Goal: Information Seeking & Learning: Learn about a topic

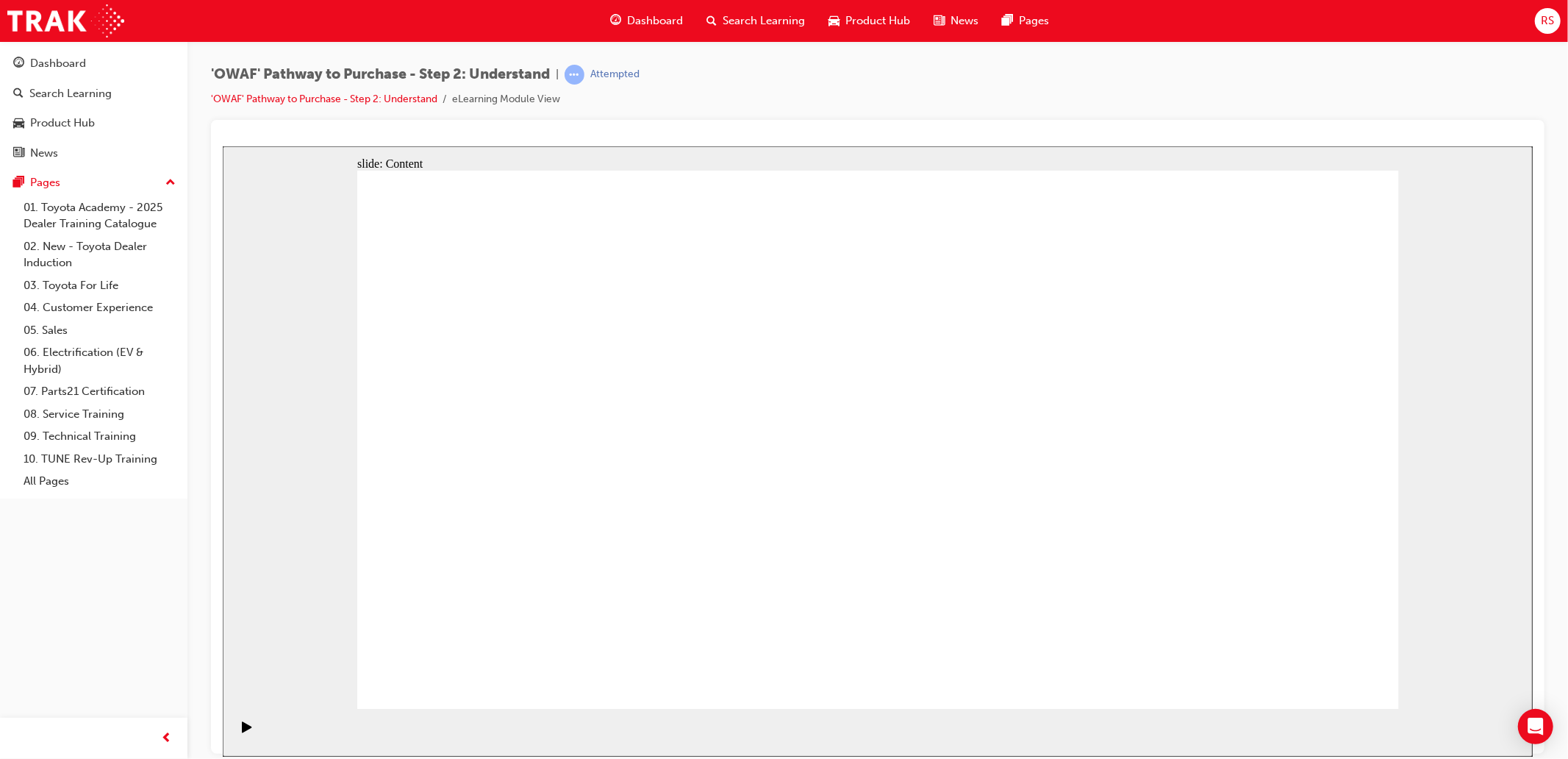
drag, startPoint x: 1199, startPoint y: 577, endPoint x: 1319, endPoint y: 577, distance: 120.0
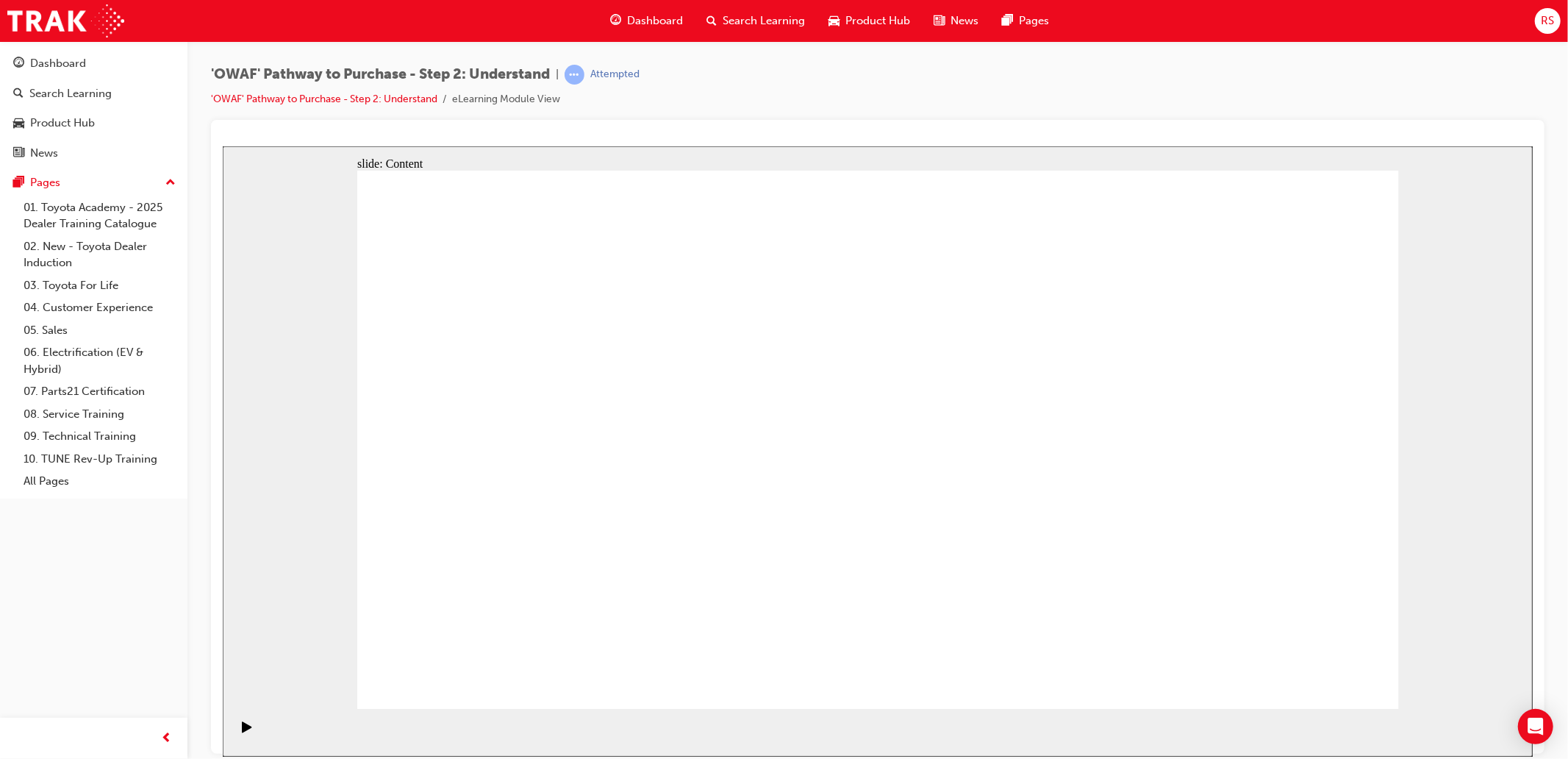
drag, startPoint x: 486, startPoint y: 563, endPoint x: 621, endPoint y: 590, distance: 137.7
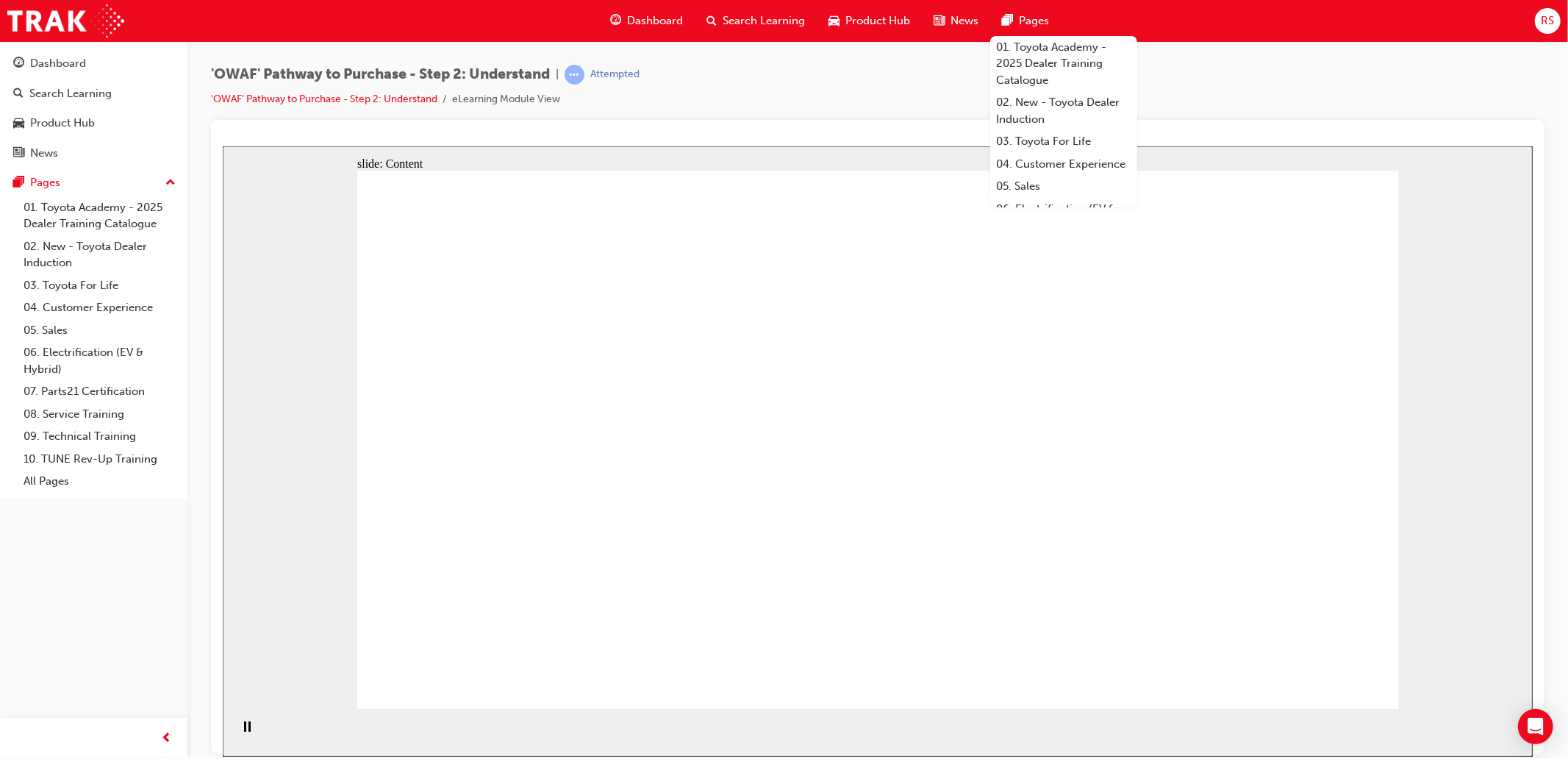
drag, startPoint x: 663, startPoint y: 395, endPoint x: 904, endPoint y: 468, distance: 251.8
drag, startPoint x: 1336, startPoint y: 657, endPoint x: 1498, endPoint y: 627, distance: 164.8
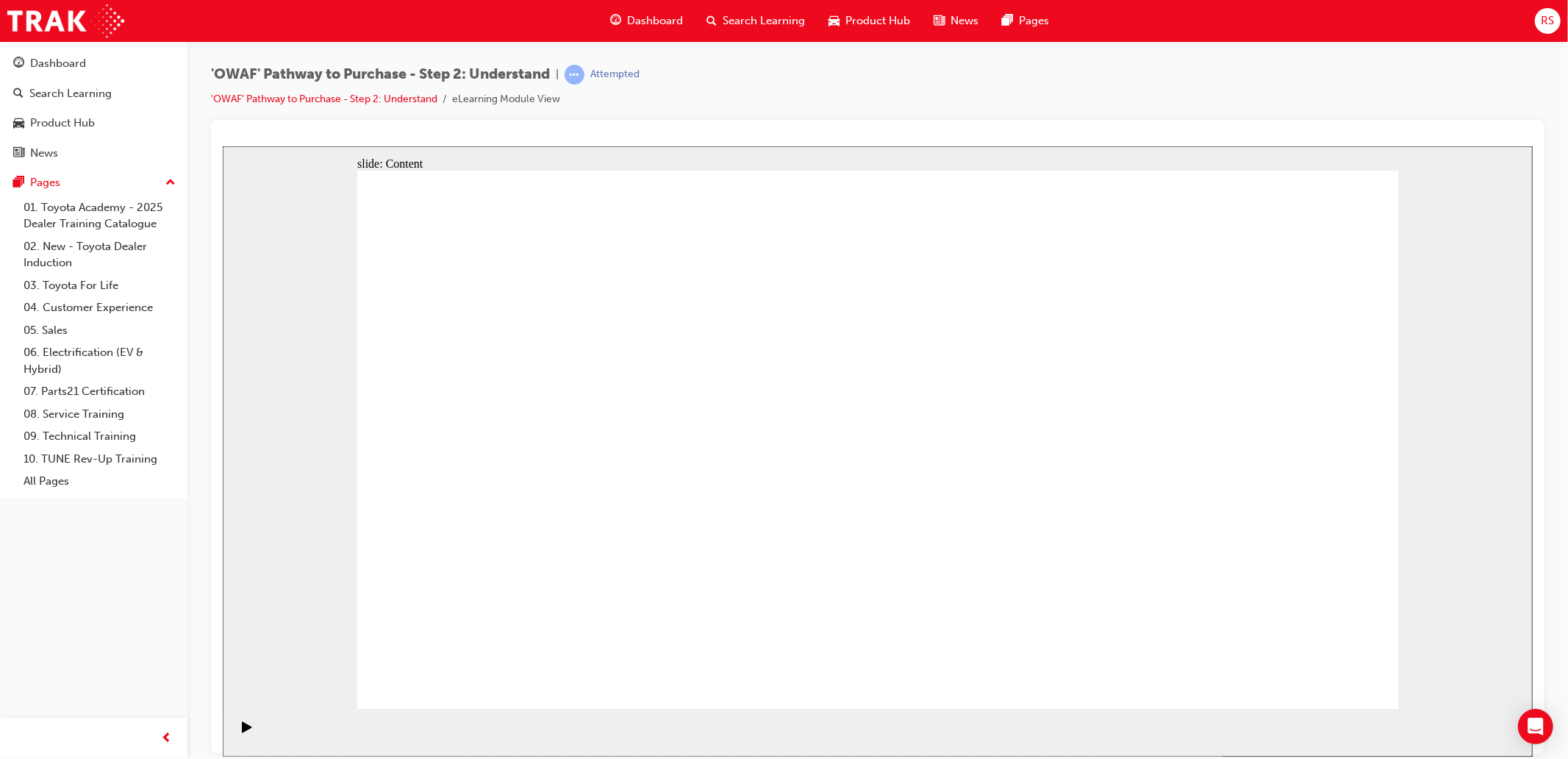
drag, startPoint x: 1360, startPoint y: 684, endPoint x: 1354, endPoint y: 679, distance: 7.8
